Goal: Transaction & Acquisition: Purchase product/service

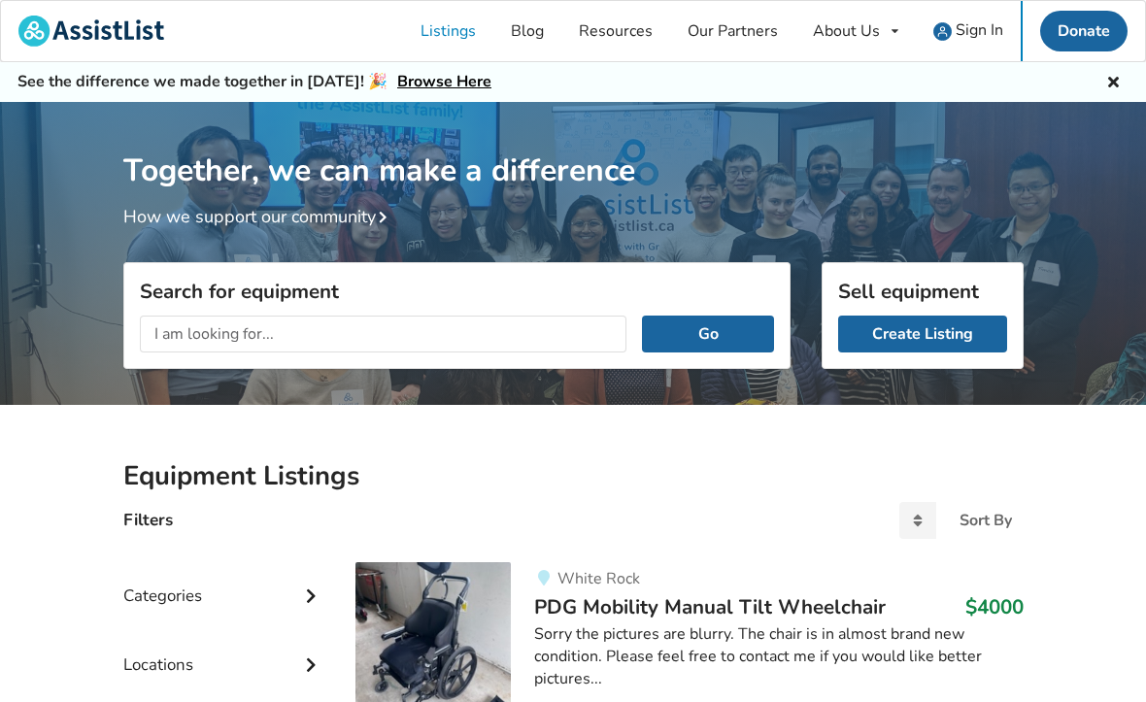
click at [161, 327] on input "text" at bounding box center [384, 334] width 488 height 37
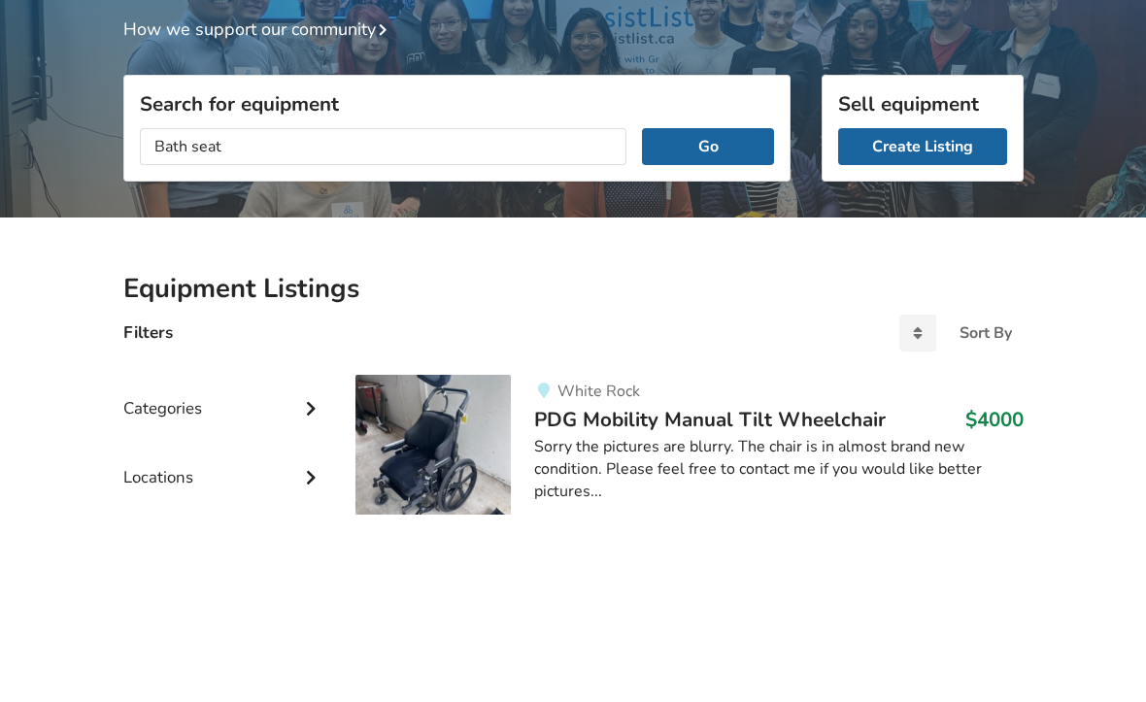
click at [731, 316] on button "Go" at bounding box center [707, 334] width 131 height 37
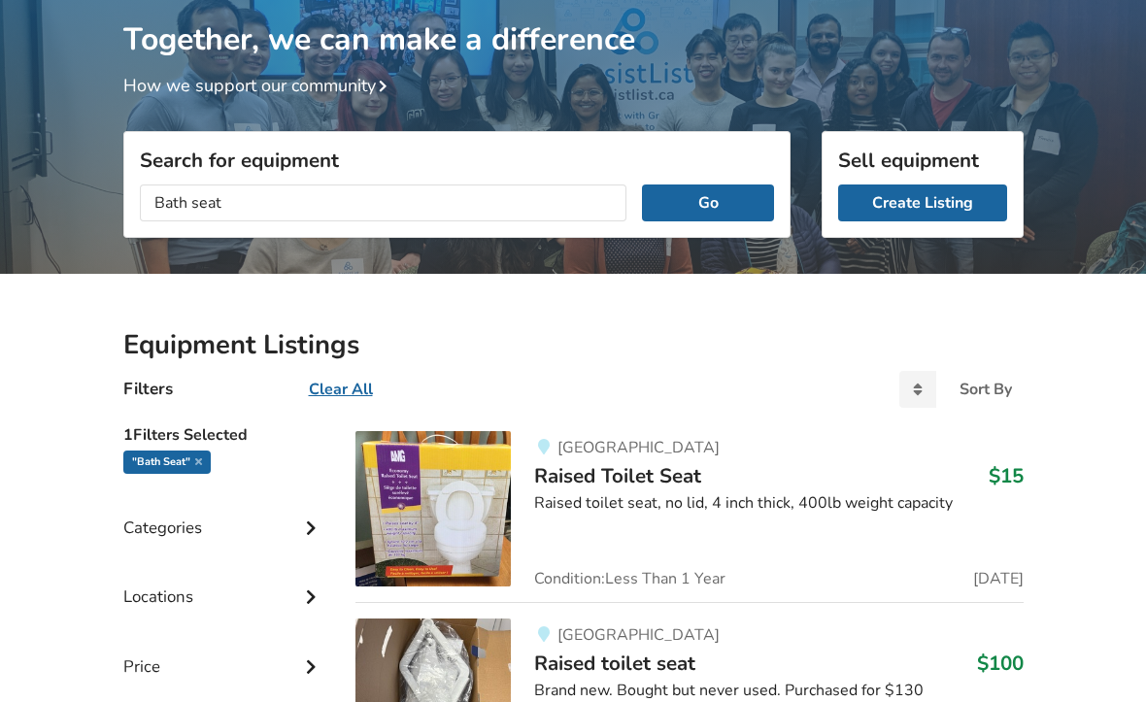
scroll to position [130, 0]
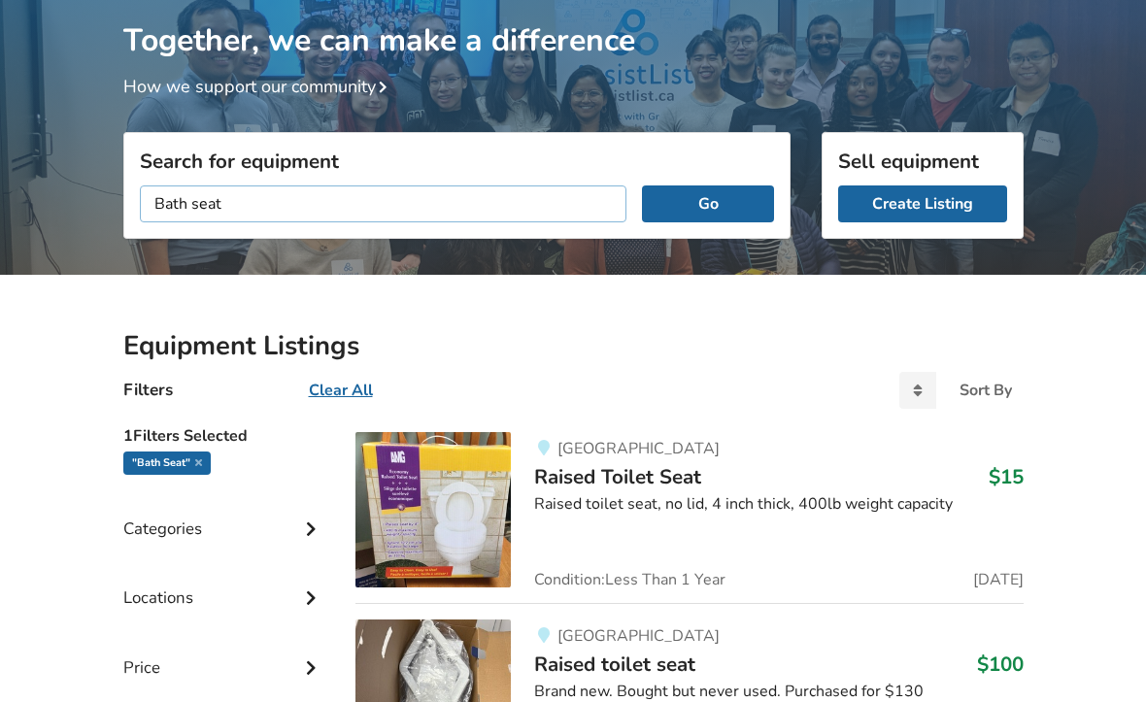
click at [251, 198] on input "Bath seat" at bounding box center [384, 204] width 488 height 37
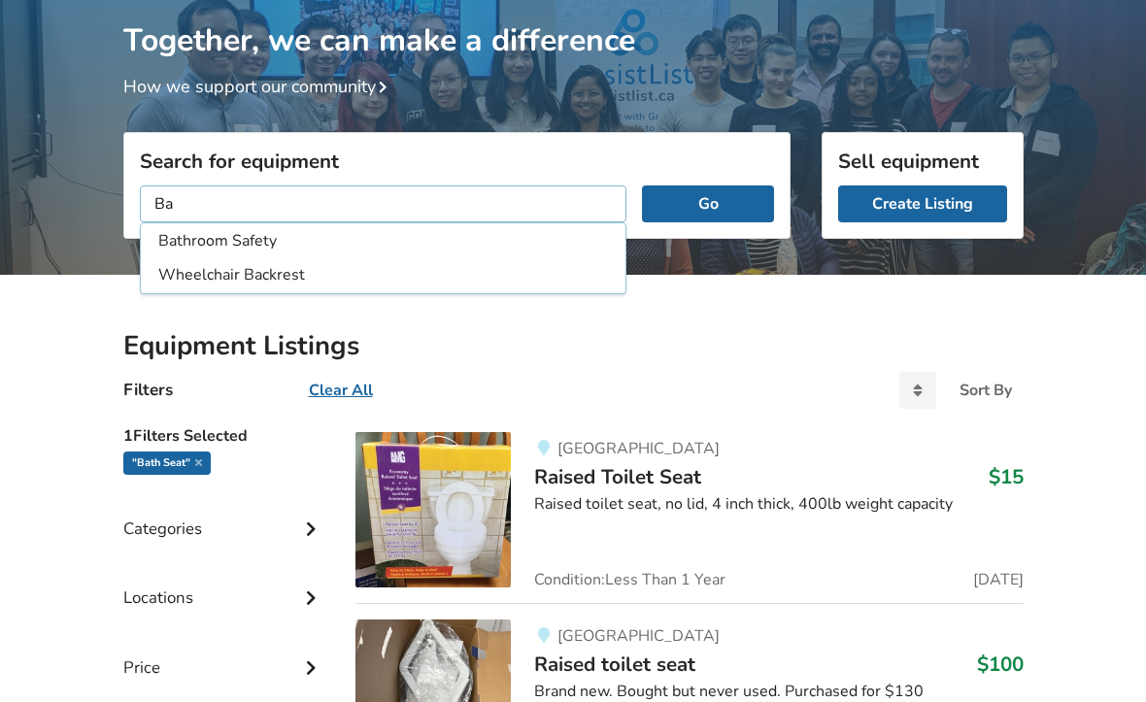
type input "B"
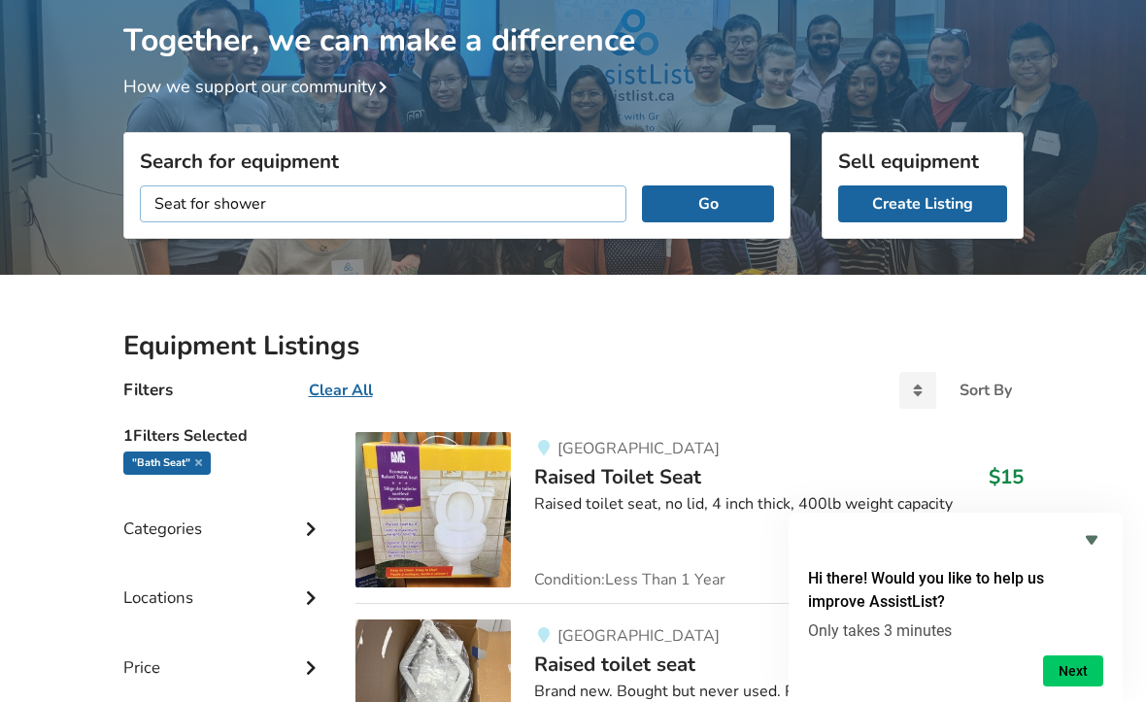
type input "Seat for shower"
click at [719, 217] on button "Go" at bounding box center [707, 204] width 131 height 37
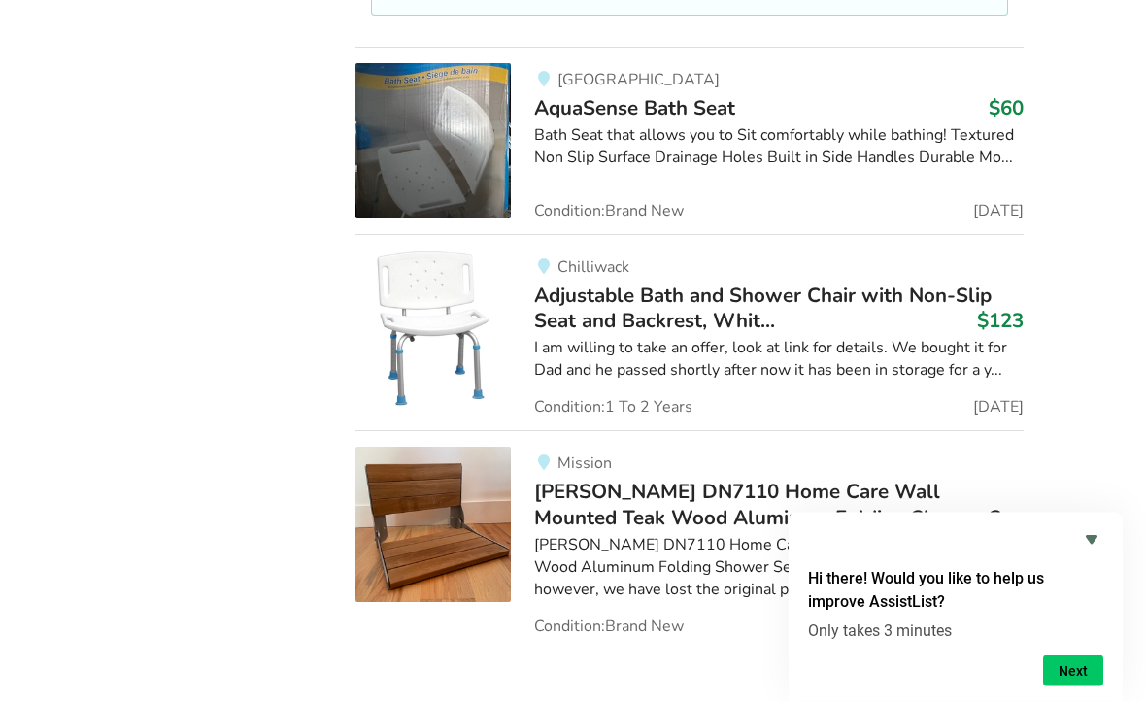
scroll to position [1282, 0]
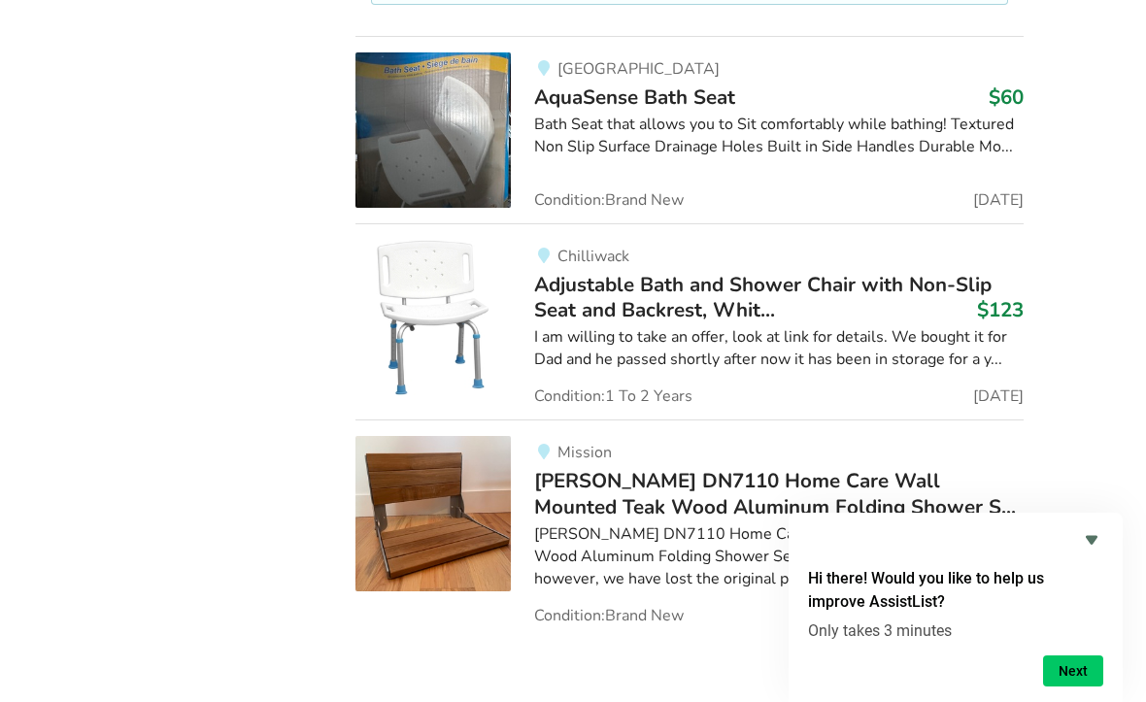
click at [1081, 687] on button "Next" at bounding box center [1073, 671] width 60 height 31
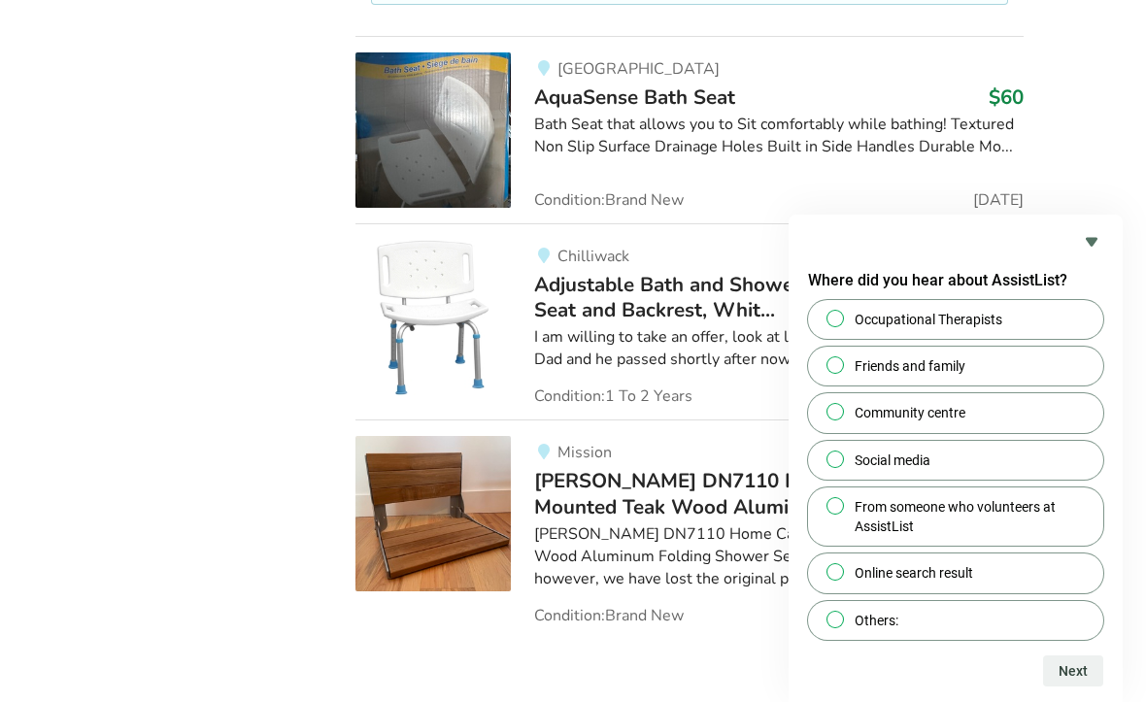
click at [837, 324] on input "Occupational Therapists" at bounding box center [835, 318] width 13 height 13
radio input "true"
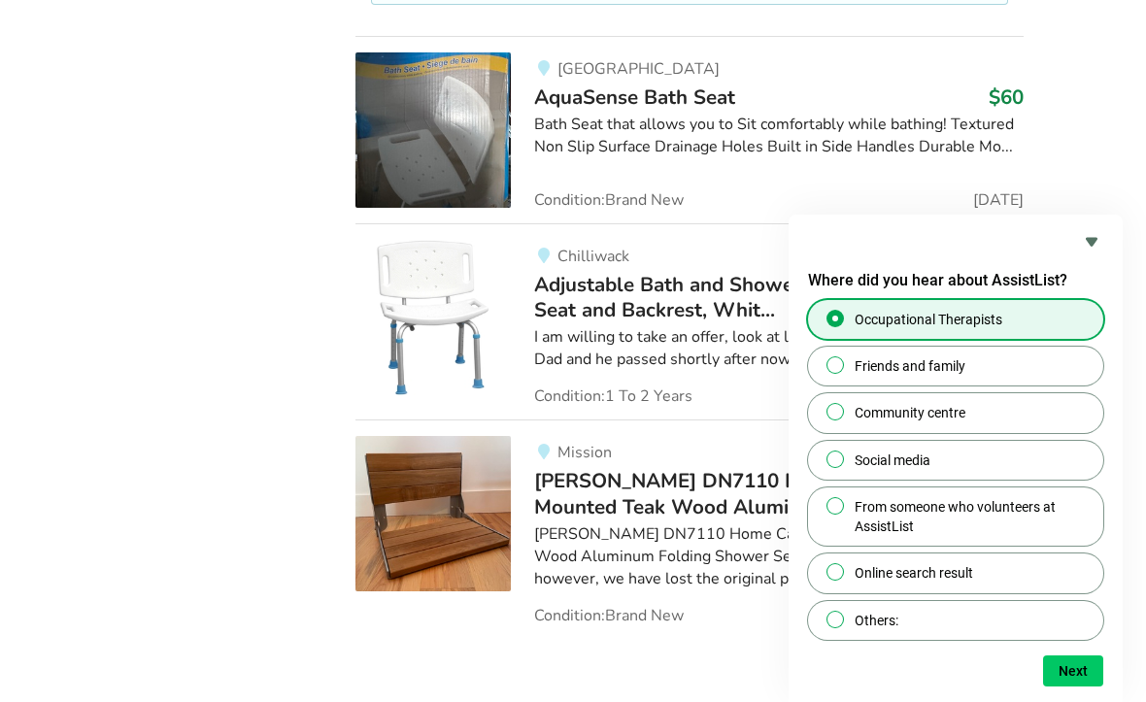
click at [1069, 687] on button "Next" at bounding box center [1073, 671] width 60 height 31
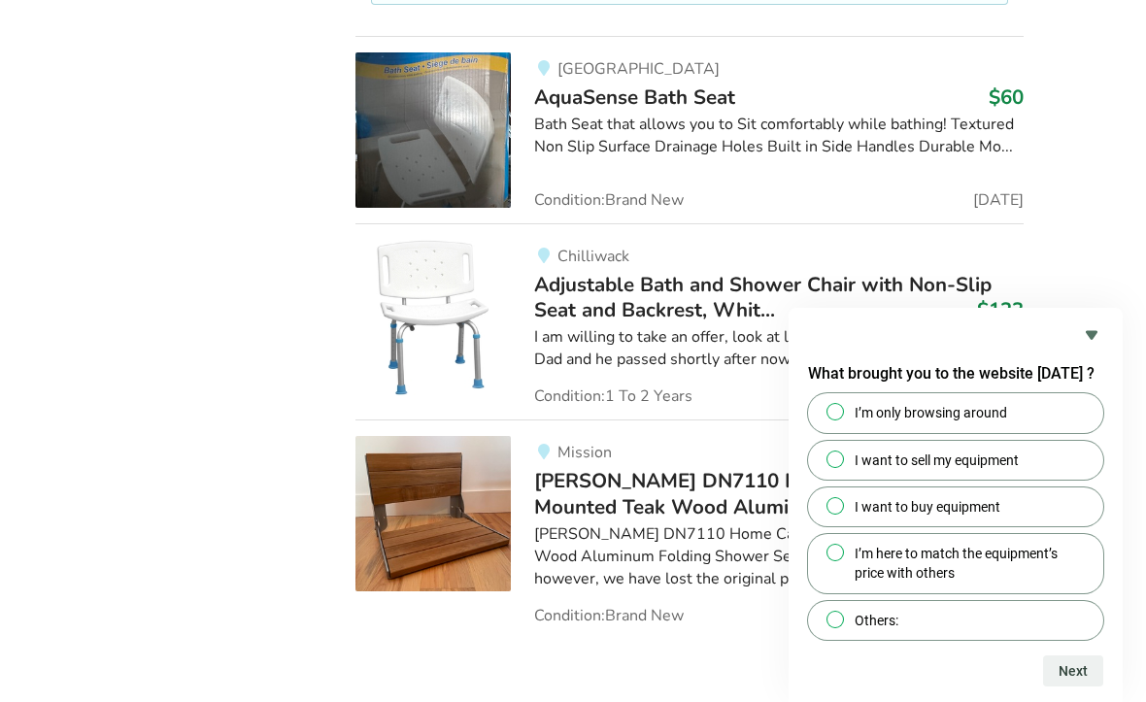
click at [842, 512] on input "I want to buy equipment" at bounding box center [835, 505] width 13 height 13
radio input "true"
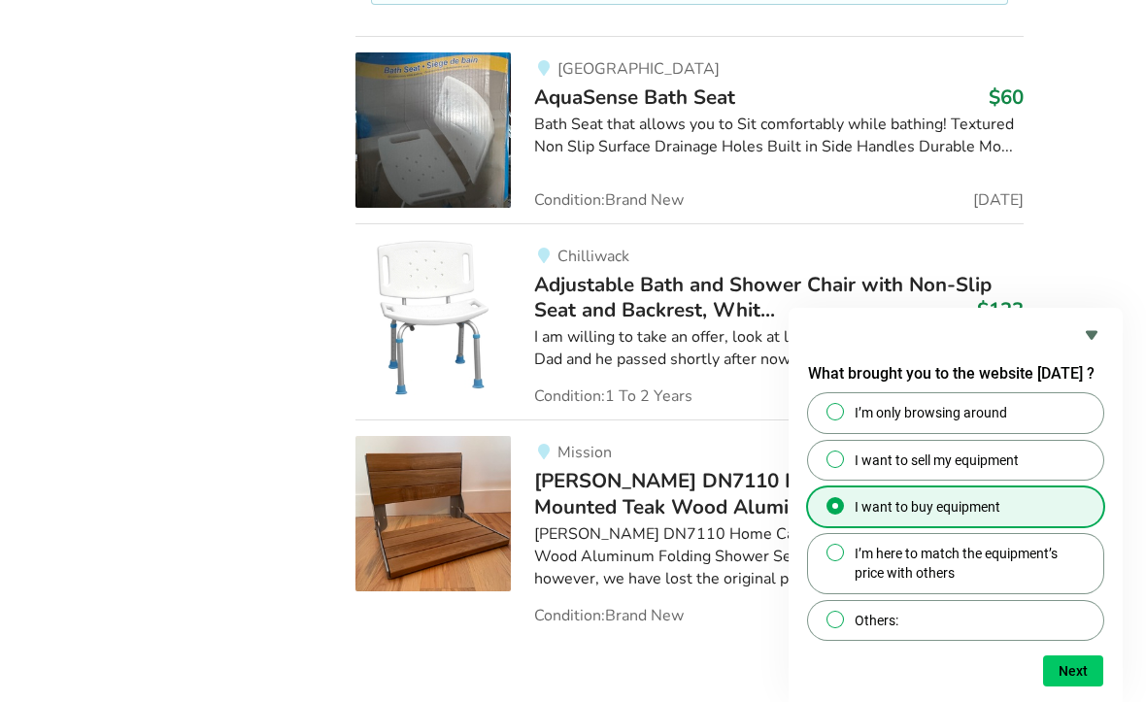
click at [1076, 687] on button "Next" at bounding box center [1073, 671] width 60 height 31
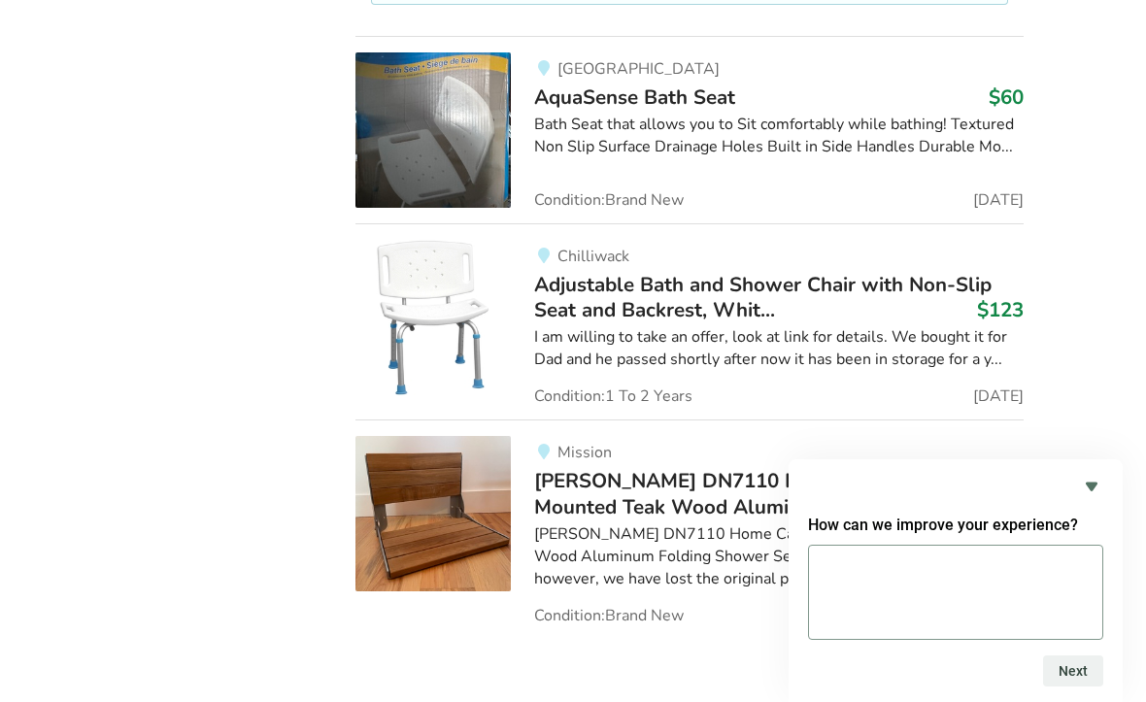
click at [1100, 498] on icon "Hide survey" at bounding box center [1091, 486] width 23 height 23
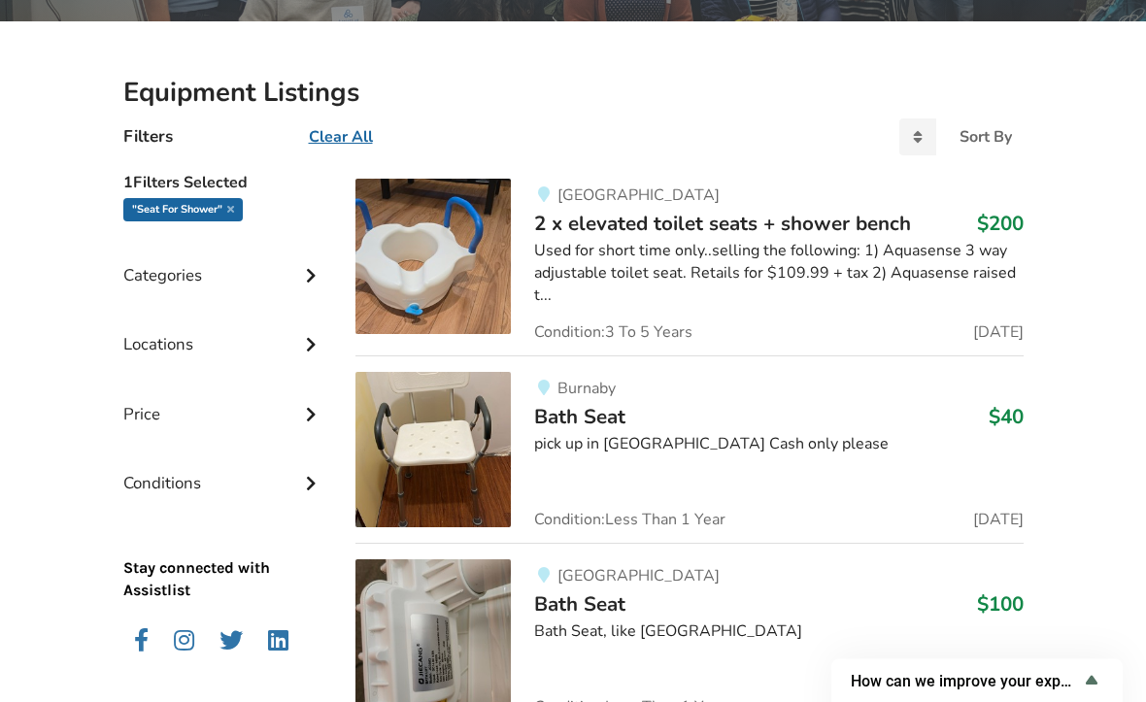
scroll to position [386, 0]
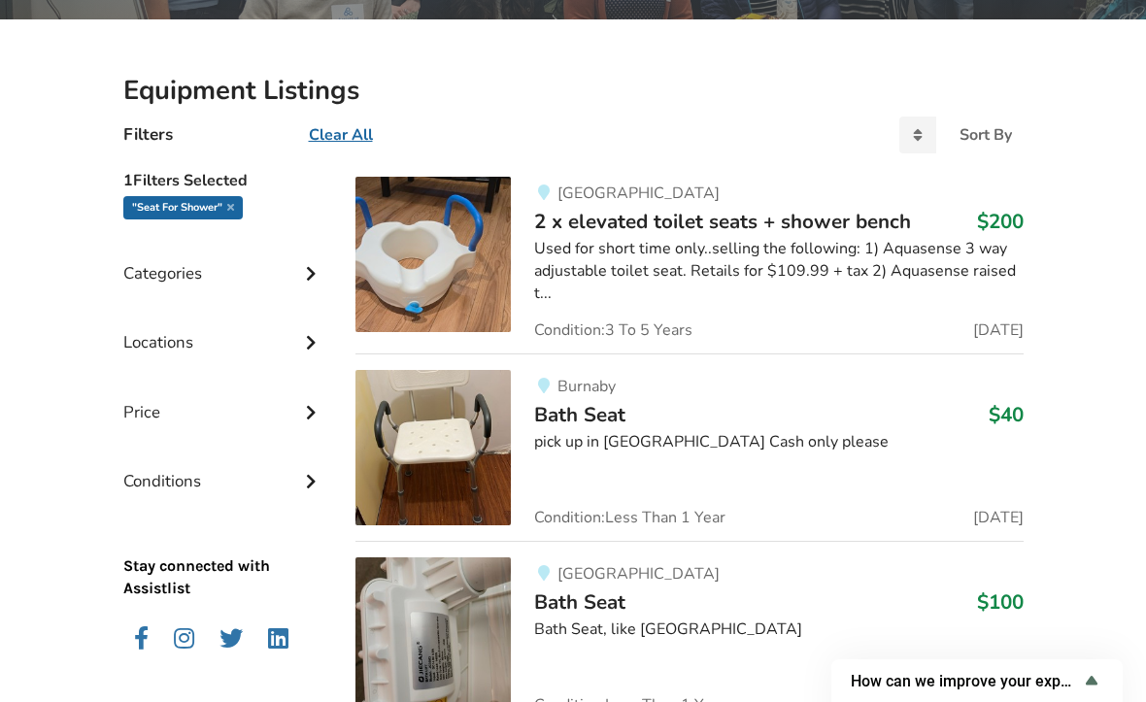
click at [997, 510] on span "17 Days Ago" at bounding box center [998, 518] width 51 height 16
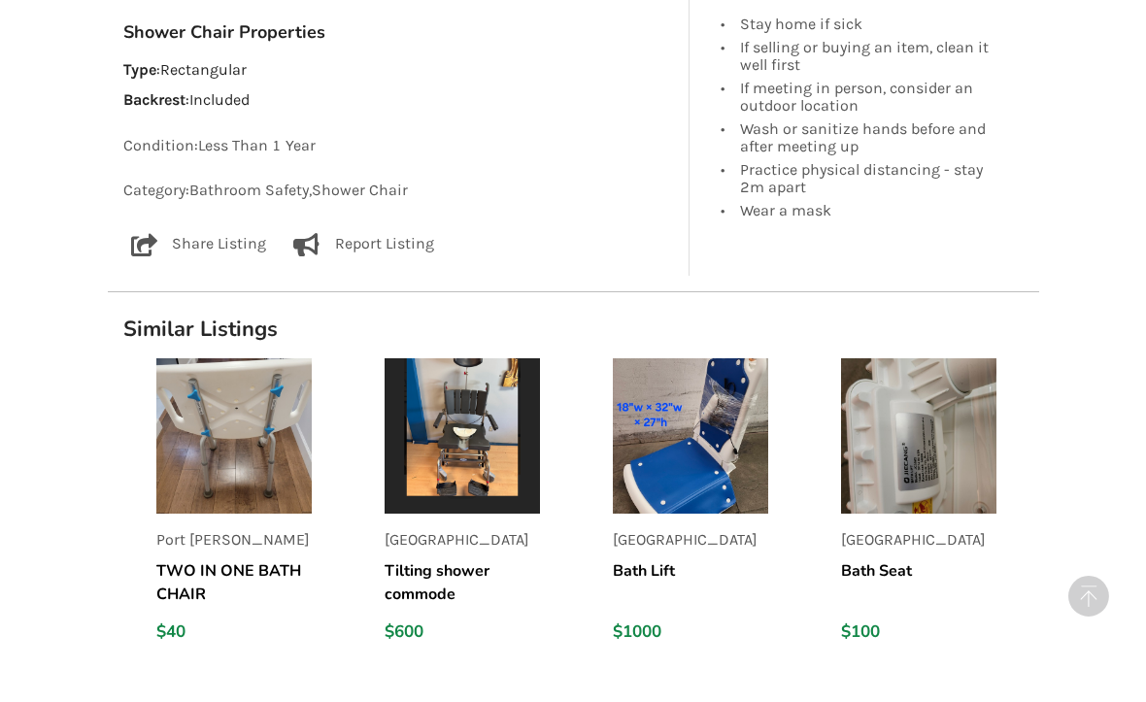
scroll to position [1096, 0]
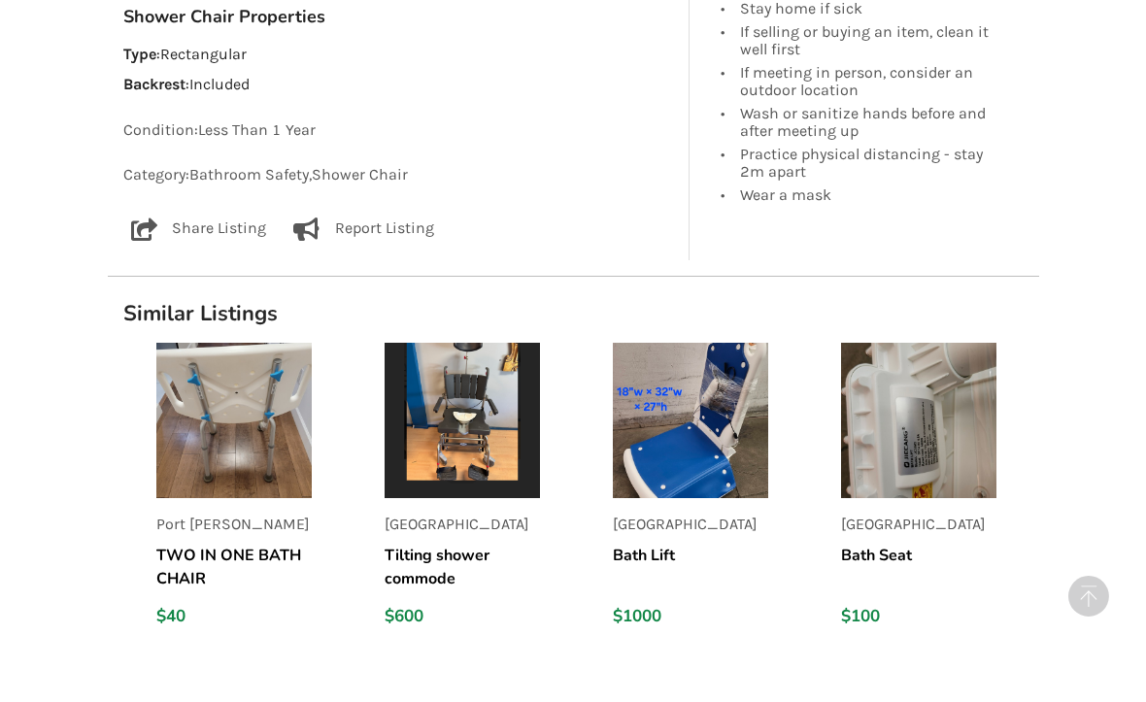
click at [263, 486] on img at bounding box center [233, 420] width 155 height 155
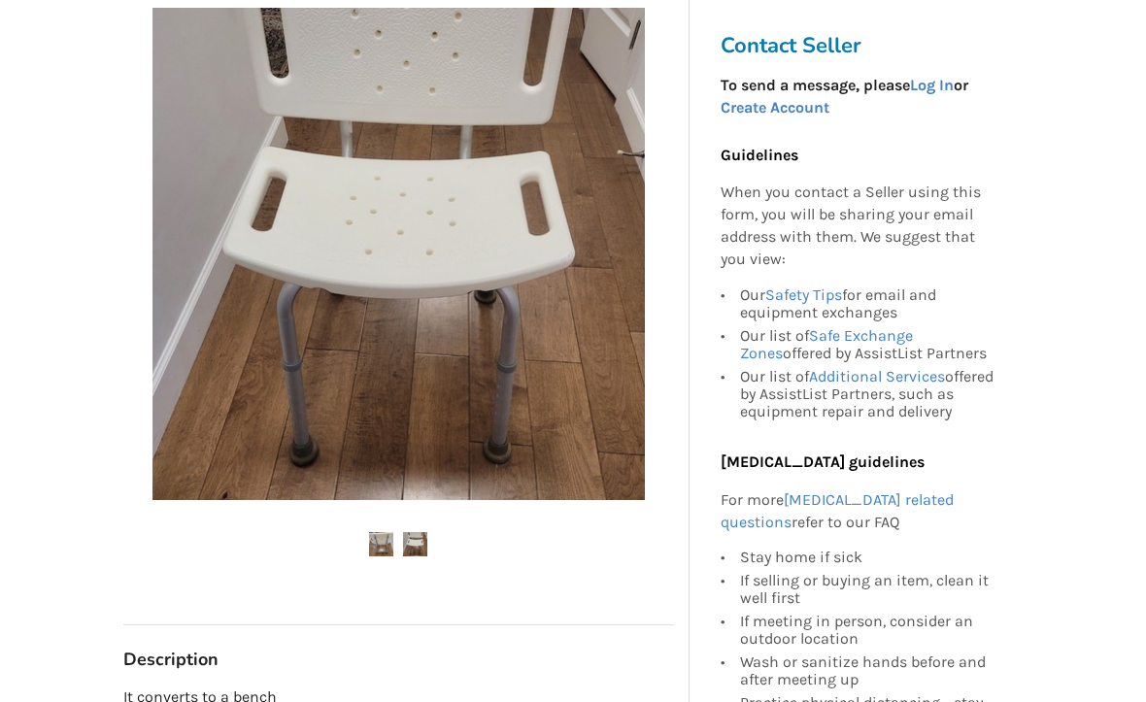
scroll to position [387, 0]
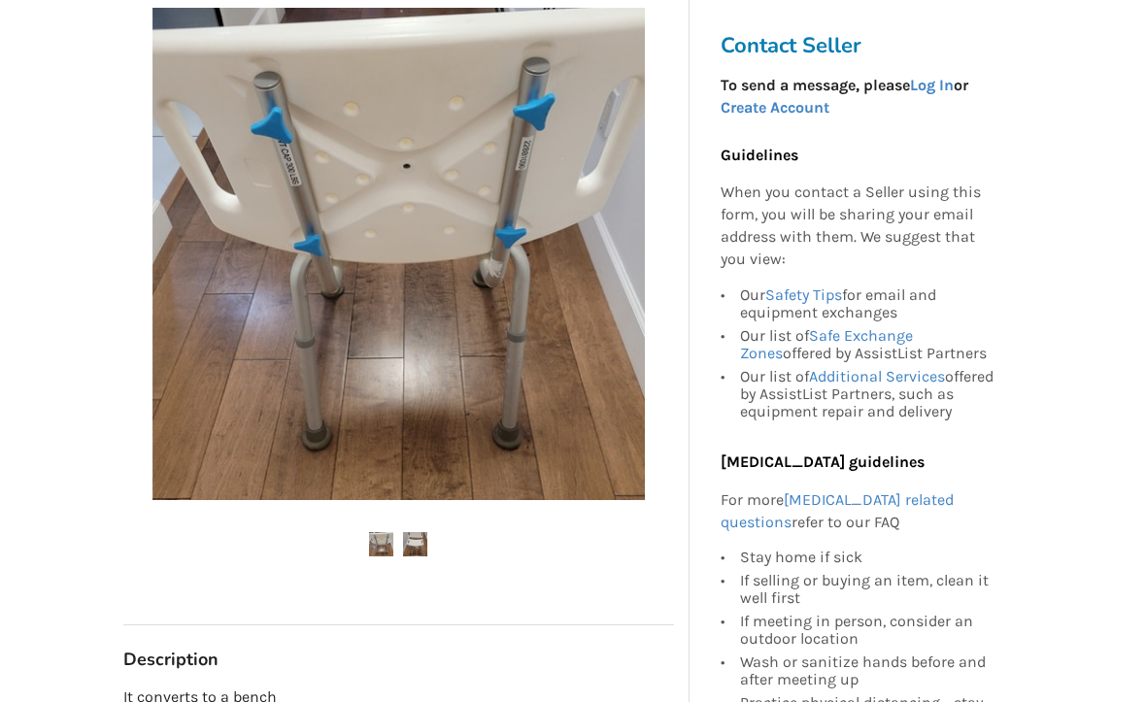
click at [381, 544] on img at bounding box center [381, 544] width 24 height 24
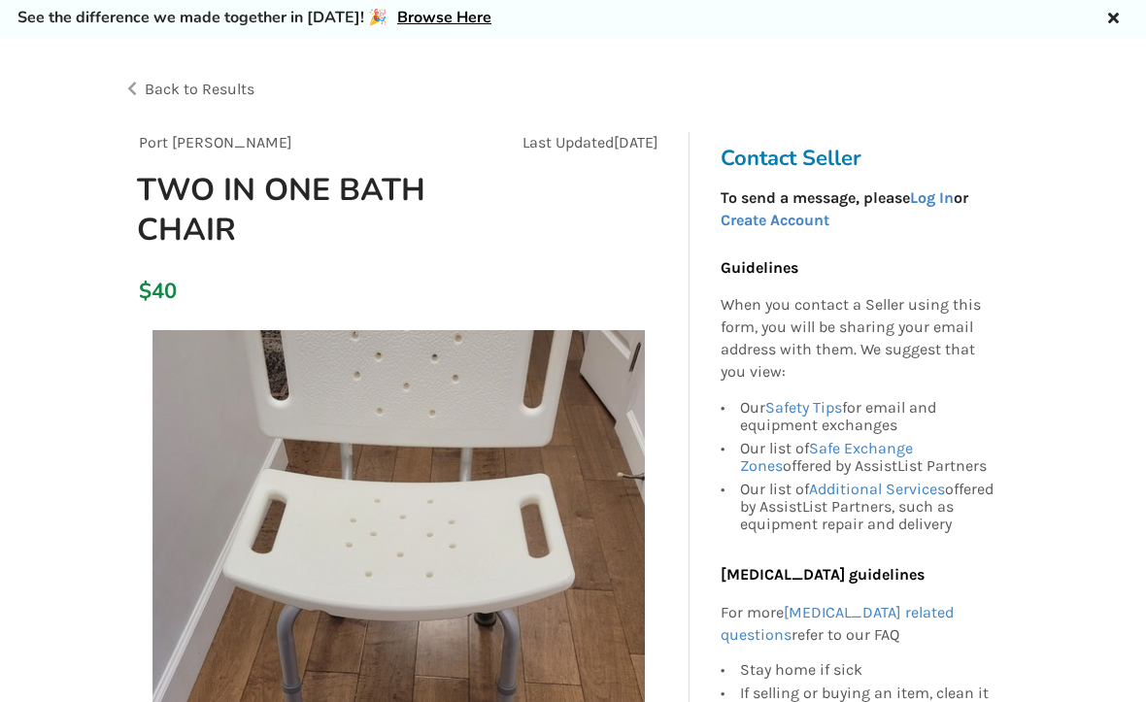
scroll to position [0, 0]
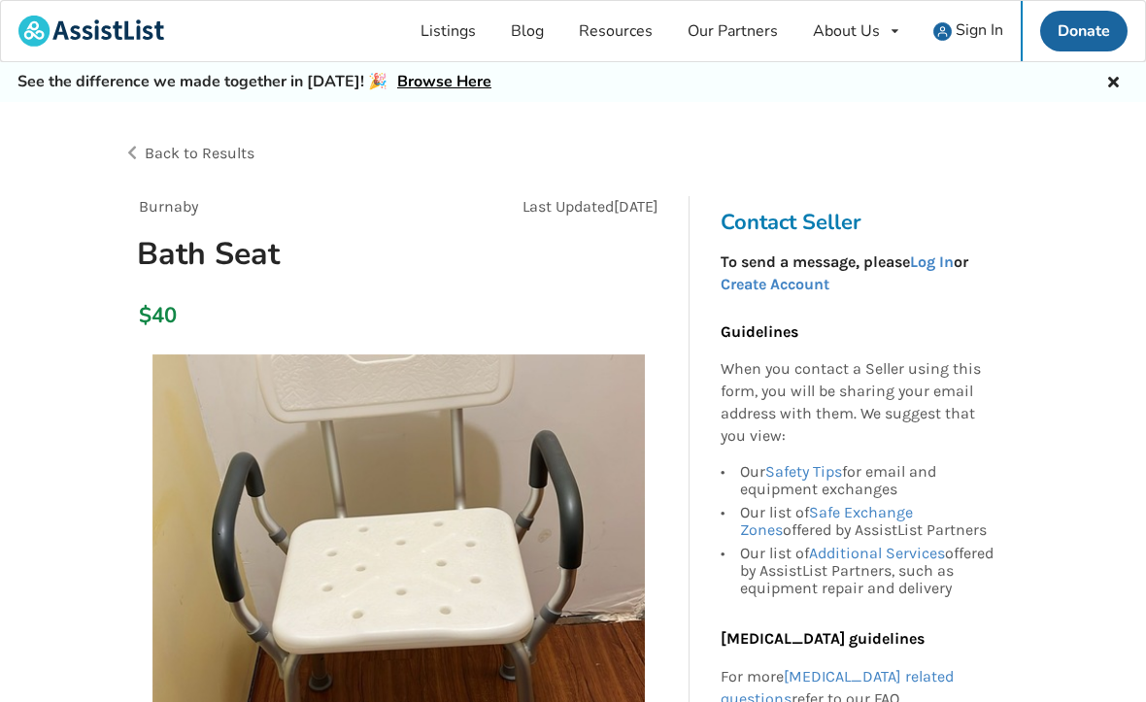
click at [954, 254] on link "Log In" at bounding box center [932, 262] width 44 height 18
click at [429, 84] on link "Browse Here" at bounding box center [444, 81] width 94 height 21
